Goal: Task Accomplishment & Management: Complete application form

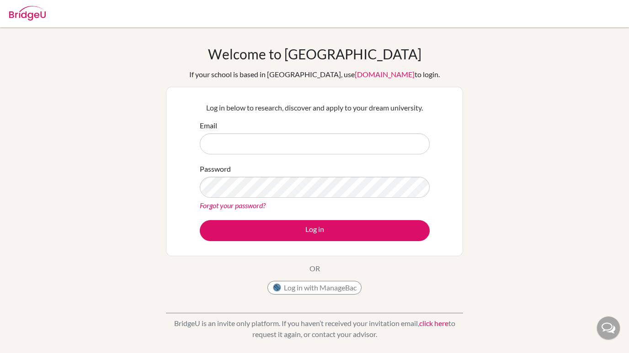
click at [230, 139] on input "Email" at bounding box center [315, 144] width 230 height 21
type input "[EMAIL_ADDRESS][DOMAIN_NAME]"
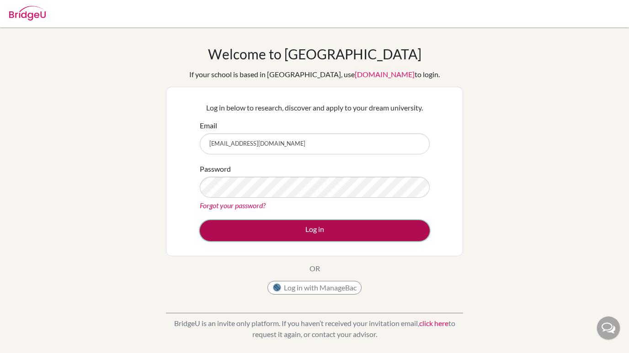
click at [270, 230] on button "Log in" at bounding box center [315, 230] width 230 height 21
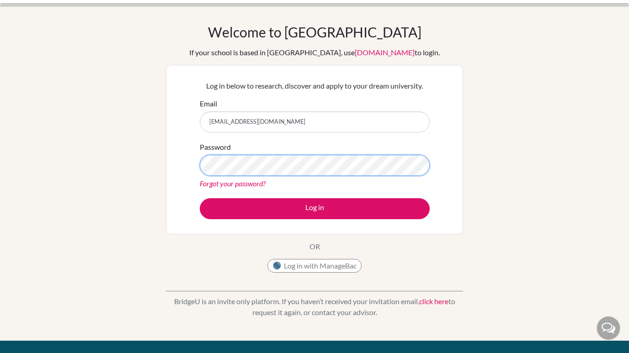
scroll to position [23, 0]
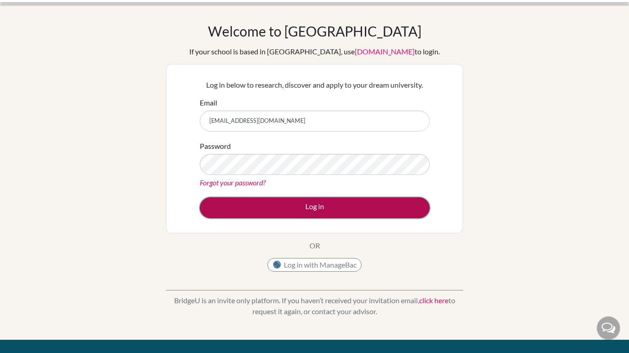
click at [357, 212] on button "Log in" at bounding box center [315, 208] width 230 height 21
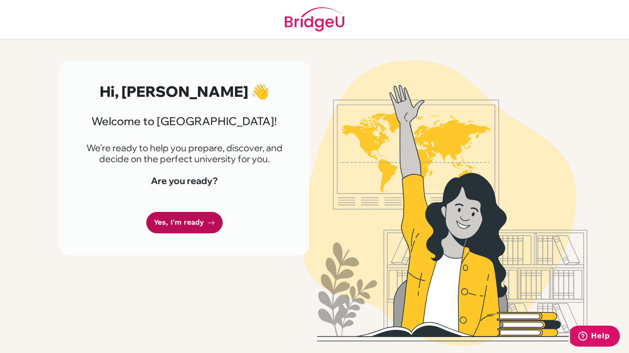
click at [190, 226] on link "Yes, I'm ready" at bounding box center [184, 222] width 76 height 21
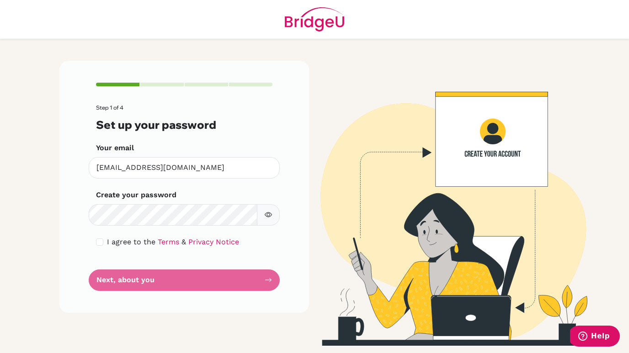
click at [227, 203] on div "Create your password Make sure it's at least 6 characters" at bounding box center [184, 208] width 177 height 36
click at [102, 241] on input "checkbox" at bounding box center [99, 242] width 7 height 7
checkbox input "true"
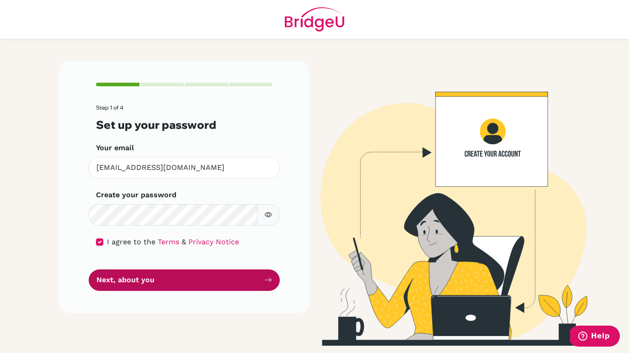
click at [131, 277] on button "Next, about you" at bounding box center [184, 280] width 191 height 21
